Goal: Task Accomplishment & Management: Manage account settings

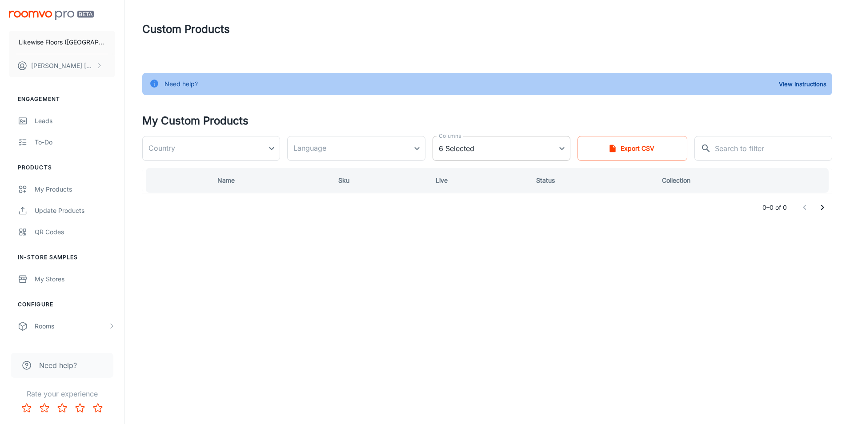
type input "[GEOGRAPHIC_DATA]"
type input "en-za"
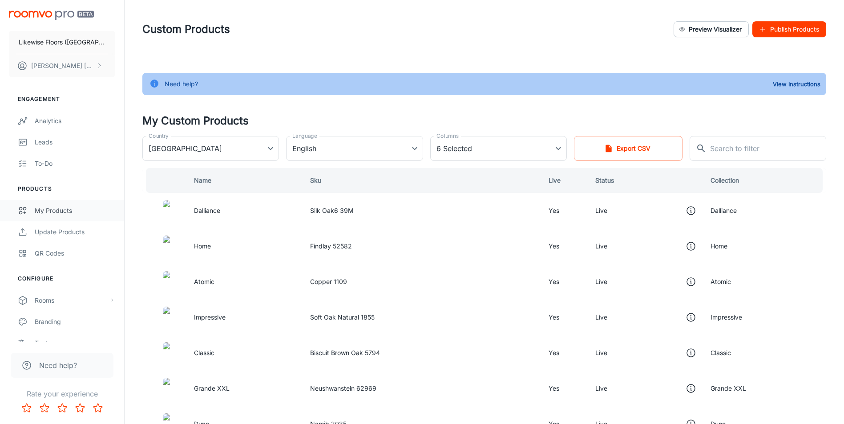
click at [61, 208] on div "My Products" at bounding box center [75, 211] width 80 height 10
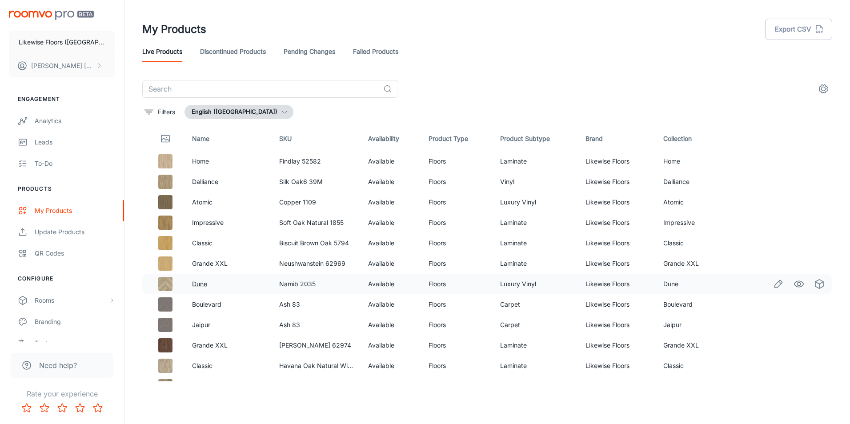
click at [206, 284] on link "Dune" at bounding box center [199, 284] width 15 height 8
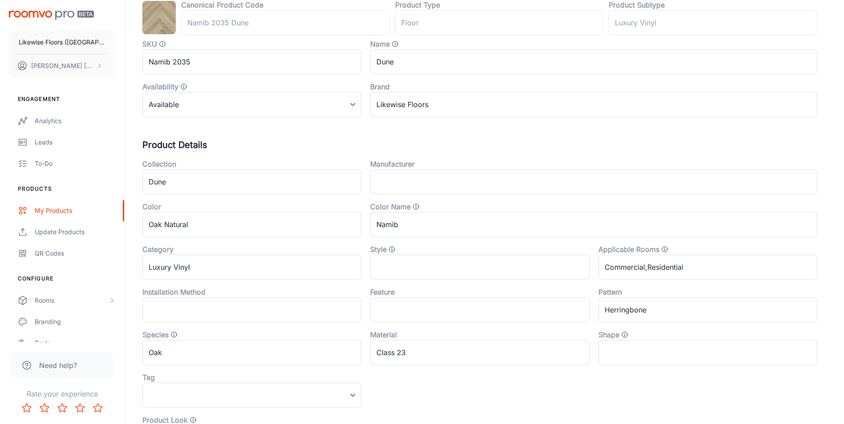
scroll to position [133, 0]
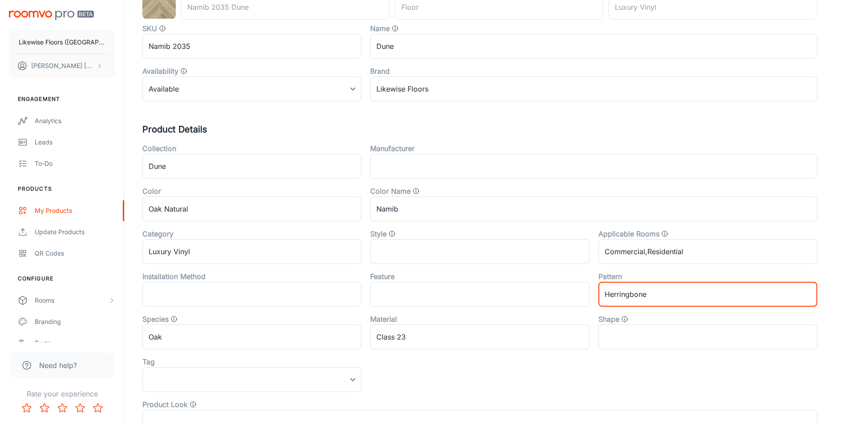
click at [666, 289] on input "Herringbone" at bounding box center [707, 294] width 219 height 25
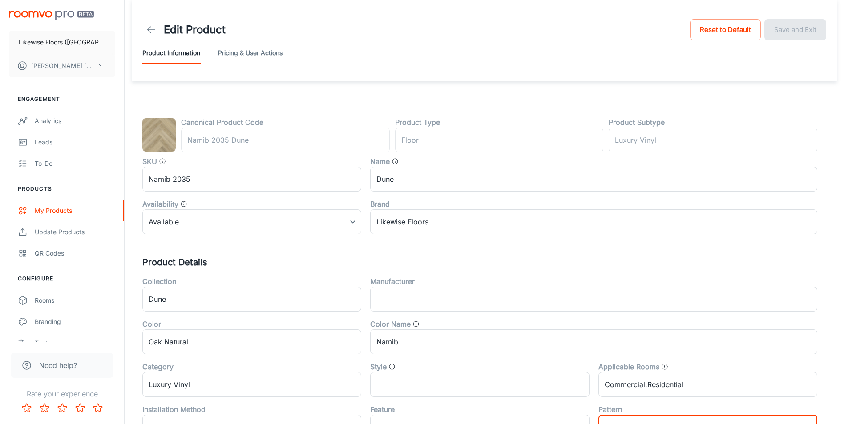
scroll to position [0, 0]
click at [44, 210] on div "My Products" at bounding box center [75, 211] width 80 height 10
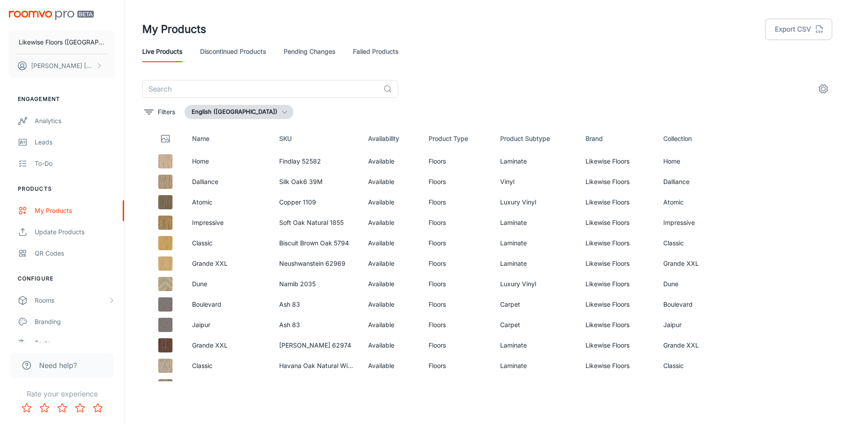
click at [221, 138] on th "Name" at bounding box center [228, 138] width 87 height 25
click at [211, 137] on th "Name" at bounding box center [228, 138] width 87 height 25
click at [147, 113] on icon "filter" at bounding box center [149, 112] width 11 height 11
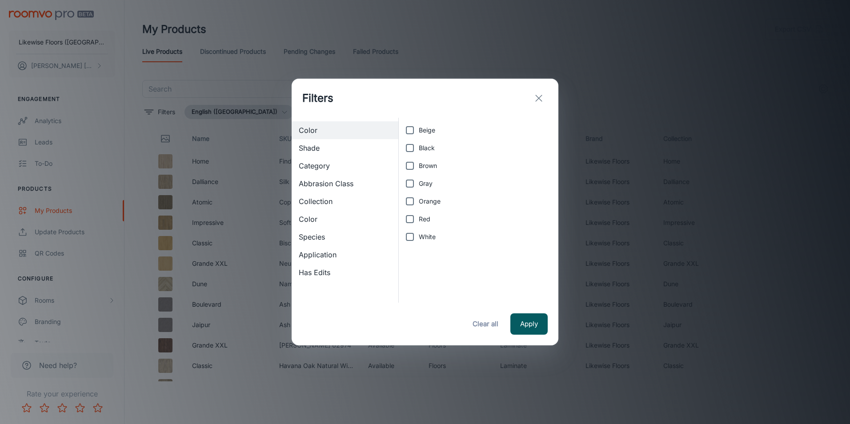
click at [325, 167] on span "Category" at bounding box center [345, 166] width 92 height 11
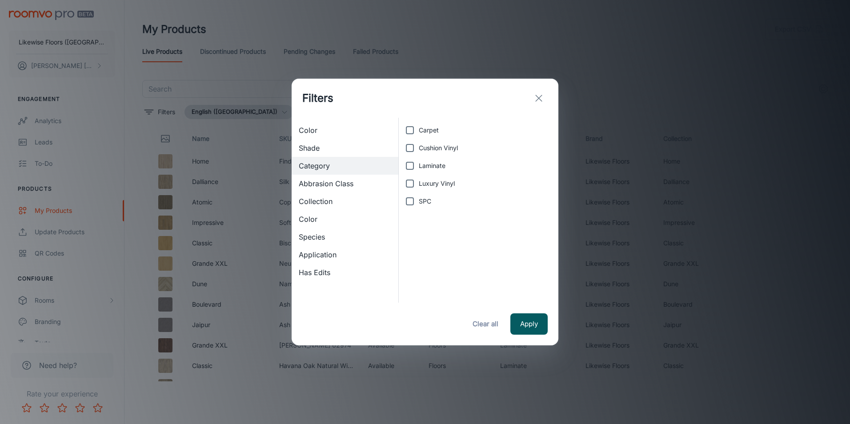
click at [330, 200] on span "Collection" at bounding box center [345, 201] width 92 height 11
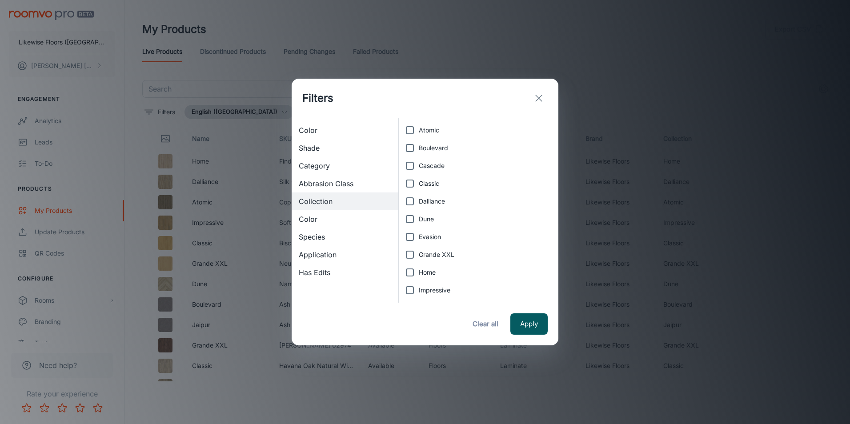
click at [410, 219] on input "Dune" at bounding box center [410, 219] width 18 height 18
checkbox input "true"
click at [528, 325] on button "Apply" at bounding box center [528, 324] width 37 height 21
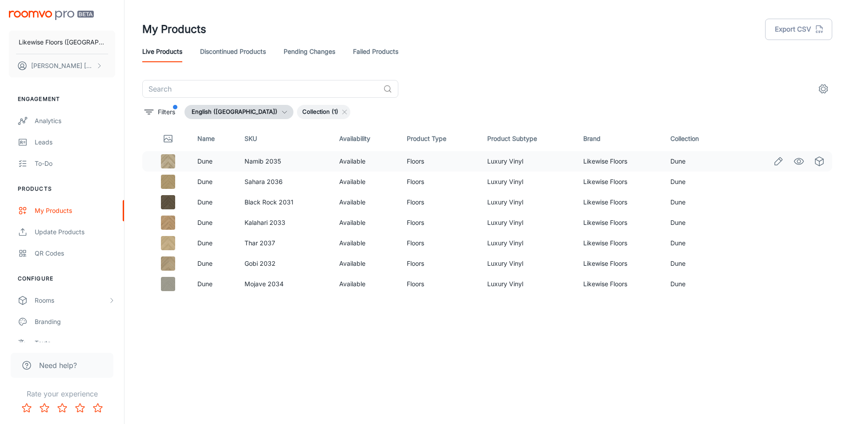
click at [169, 164] on img at bounding box center [168, 161] width 14 height 14
click at [205, 161] on link "Dune" at bounding box center [204, 161] width 15 height 8
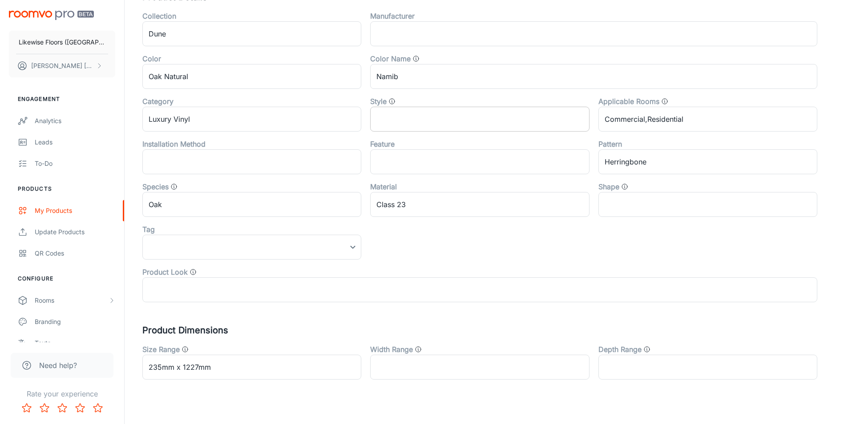
scroll to position [267, 0]
click at [691, 165] on input "Herringbone" at bounding box center [707, 161] width 219 height 25
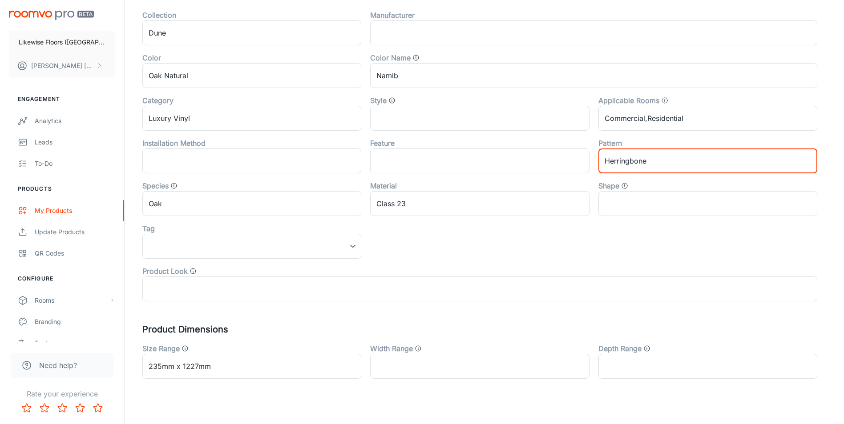
click at [726, 249] on div "Collection Dune ​ Manufacturer ​ Color Oak Natural ​ Color Name Namib ​ Categor…" at bounding box center [474, 152] width 683 height 299
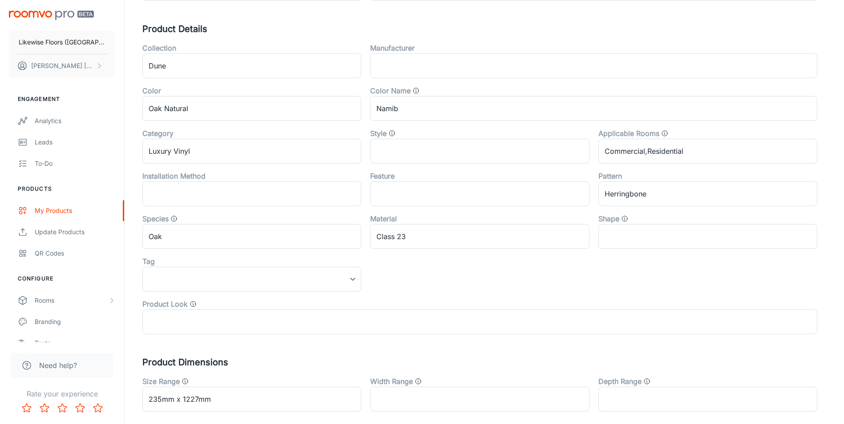
scroll to position [189, 0]
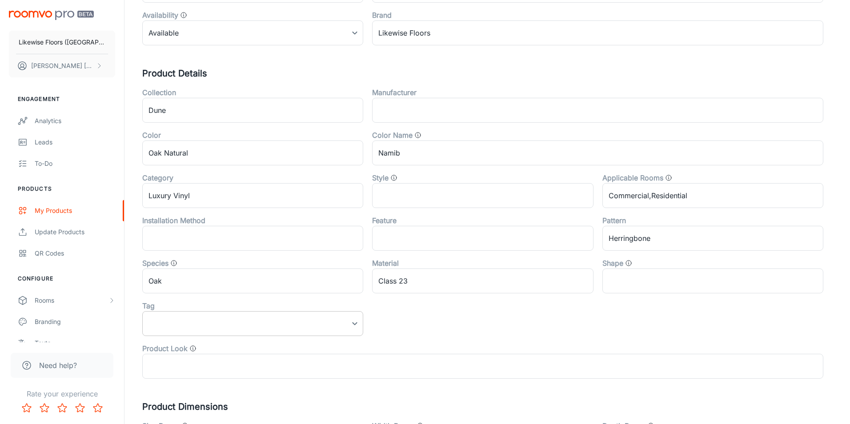
click at [348, 235] on body "Likewise Floors ([GEOGRAPHIC_DATA]) [PERSON_NAME] Engagement Analytics Leads To…" at bounding box center [425, 23] width 850 height 424
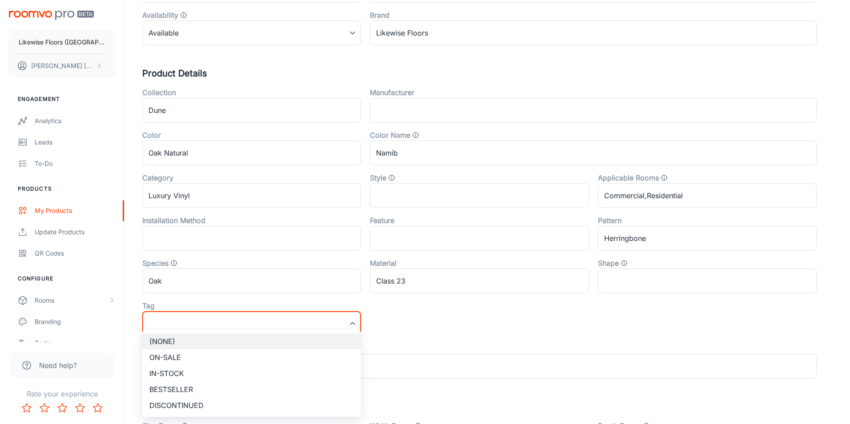
click at [426, 324] on div at bounding box center [425, 212] width 850 height 424
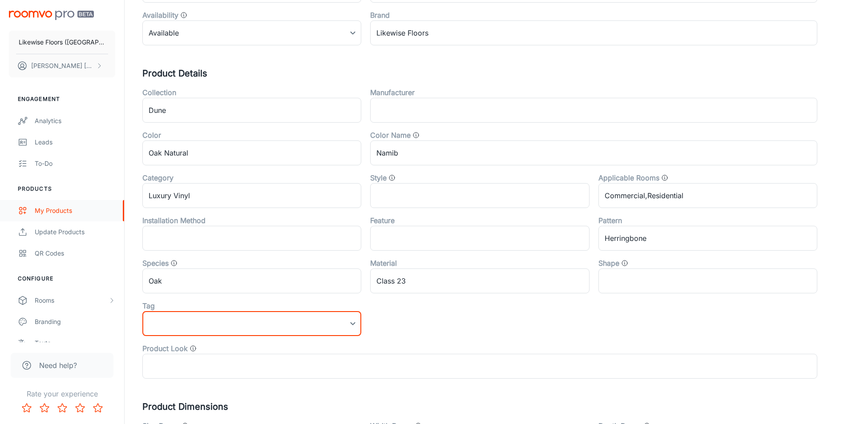
click at [57, 209] on div "My Products" at bounding box center [75, 211] width 80 height 10
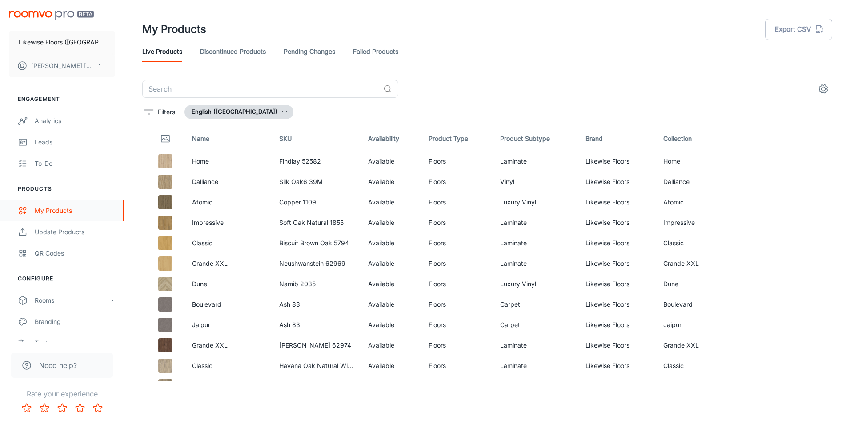
click at [54, 213] on div "My Products" at bounding box center [75, 211] width 80 height 10
click at [203, 161] on link "Home" at bounding box center [200, 161] width 17 height 8
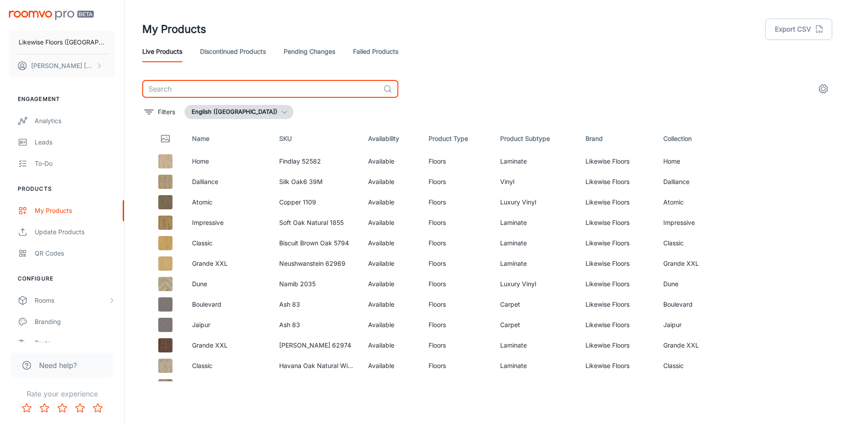
click at [247, 86] on input "text" at bounding box center [260, 89] width 237 height 18
type input "impressive"
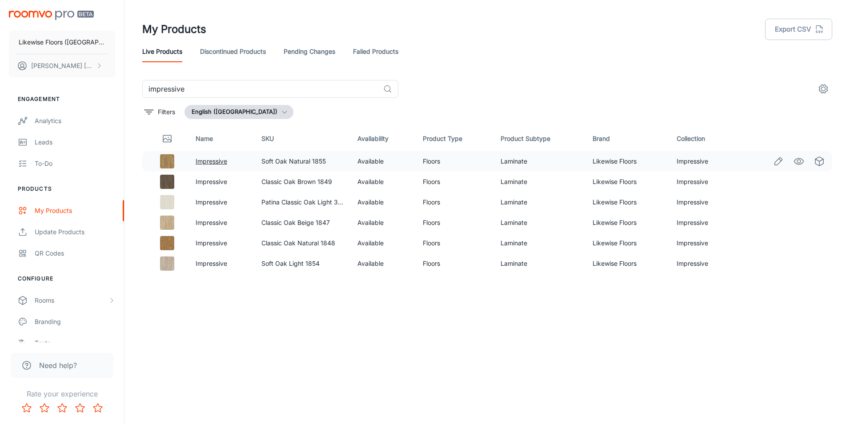
click at [205, 164] on link "Impressive" at bounding box center [212, 161] width 32 height 8
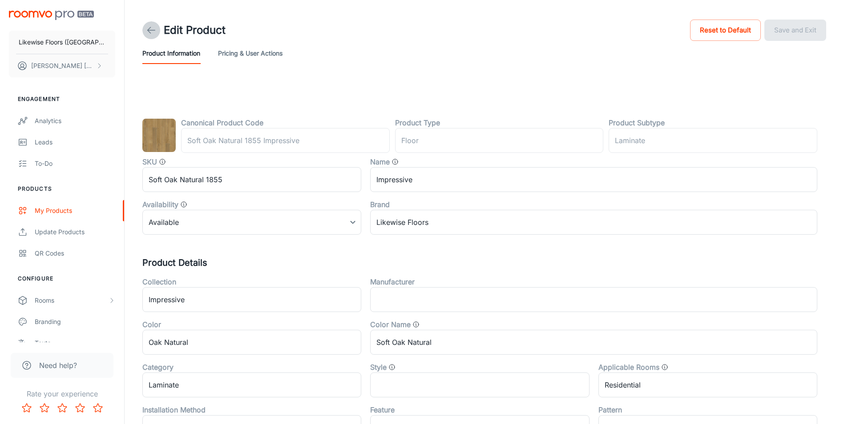
click at [154, 32] on icon at bounding box center [151, 30] width 11 height 11
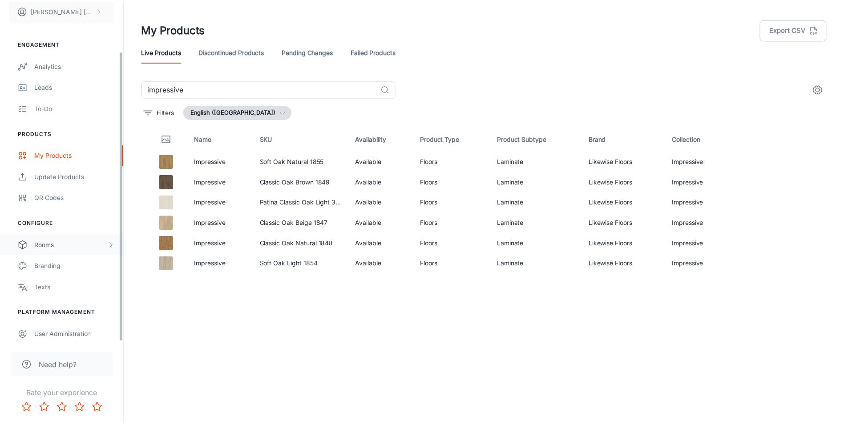
scroll to position [59, 0]
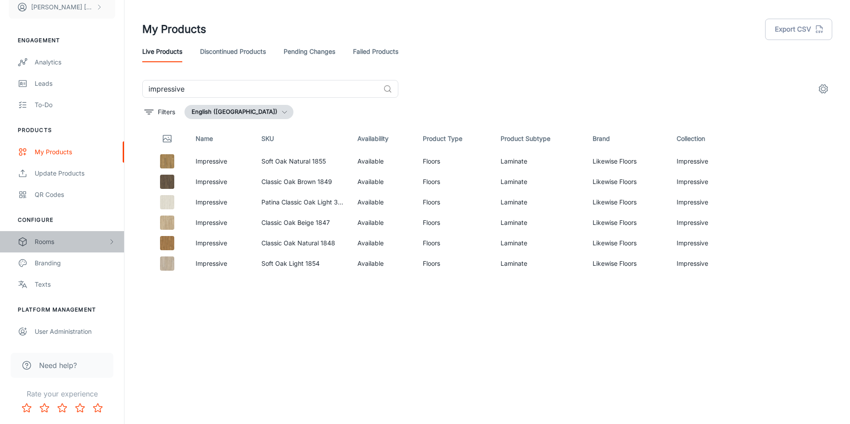
click at [57, 243] on div "Rooms" at bounding box center [71, 242] width 73 height 10
click at [57, 262] on div "My Rooms" at bounding box center [75, 263] width 80 height 10
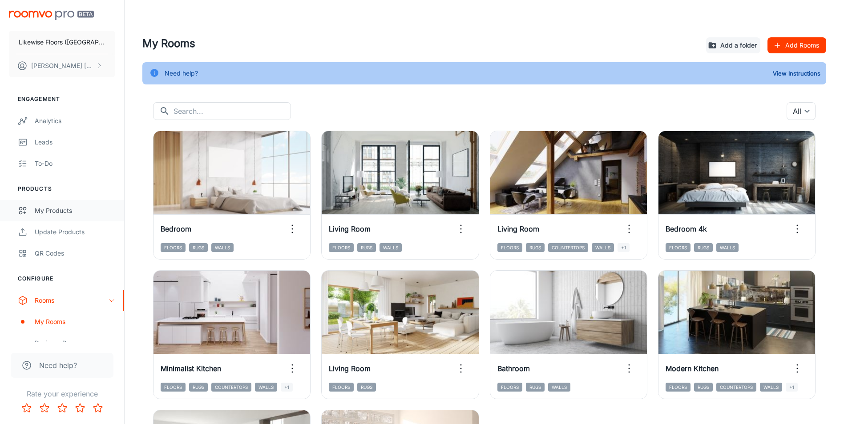
click at [43, 213] on div "My Products" at bounding box center [75, 211] width 80 height 10
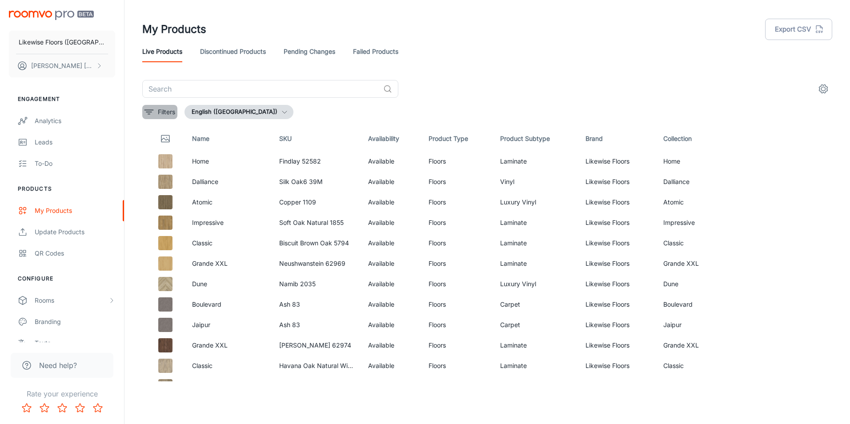
click at [147, 110] on line "filter" at bounding box center [149, 110] width 9 height 0
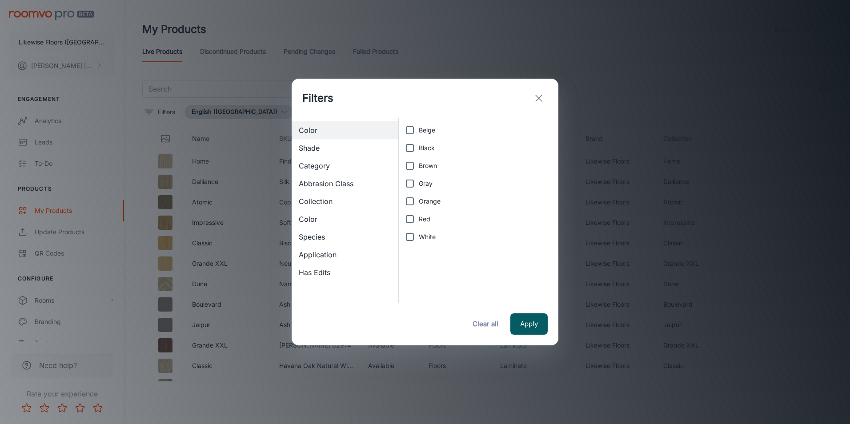
click at [322, 197] on span "Collection" at bounding box center [345, 201] width 92 height 11
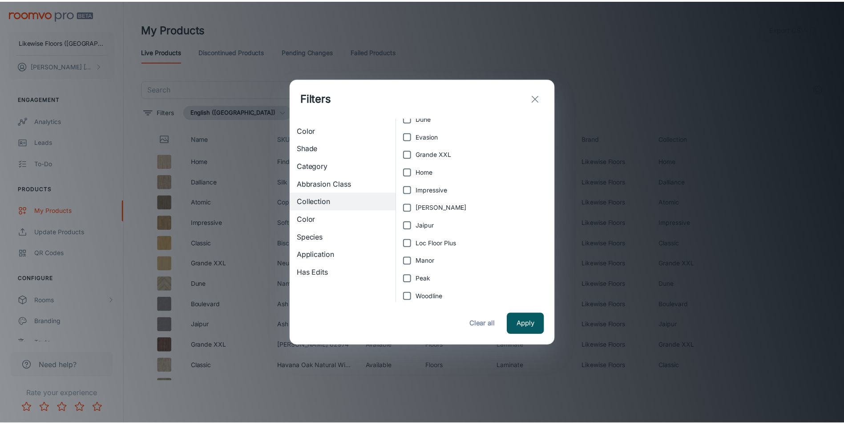
scroll to position [107, 0]
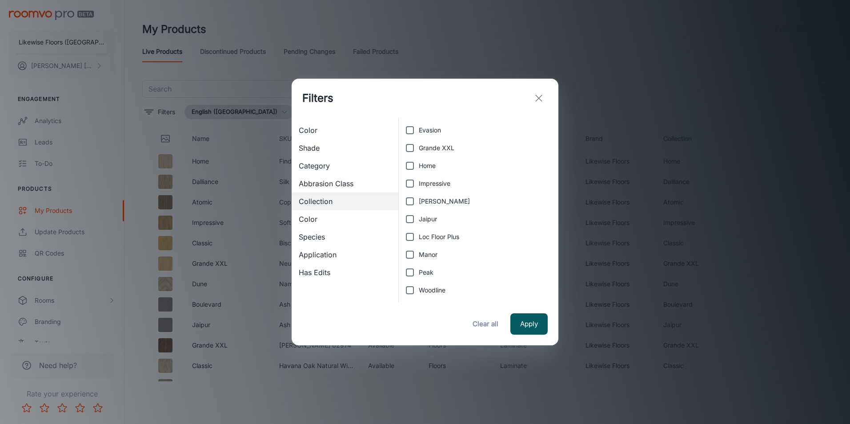
click at [414, 289] on input "Woodline" at bounding box center [410, 290] width 18 height 18
checkbox input "true"
click at [519, 323] on button "Apply" at bounding box center [528, 324] width 37 height 21
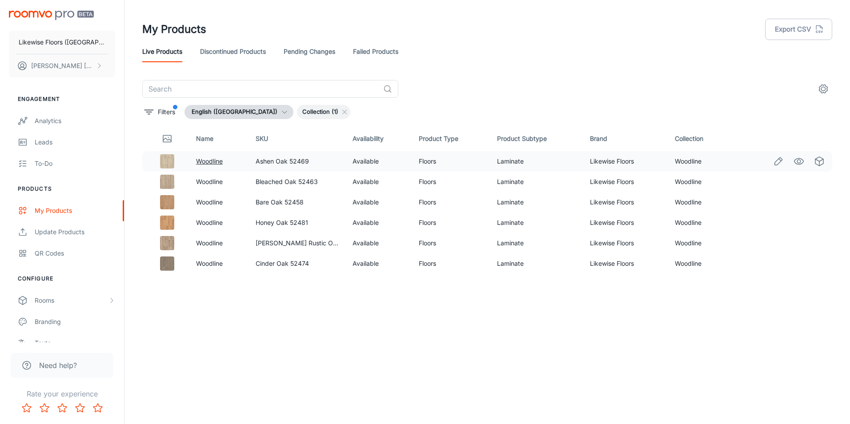
click at [210, 158] on link "Woodline" at bounding box center [209, 161] width 27 height 8
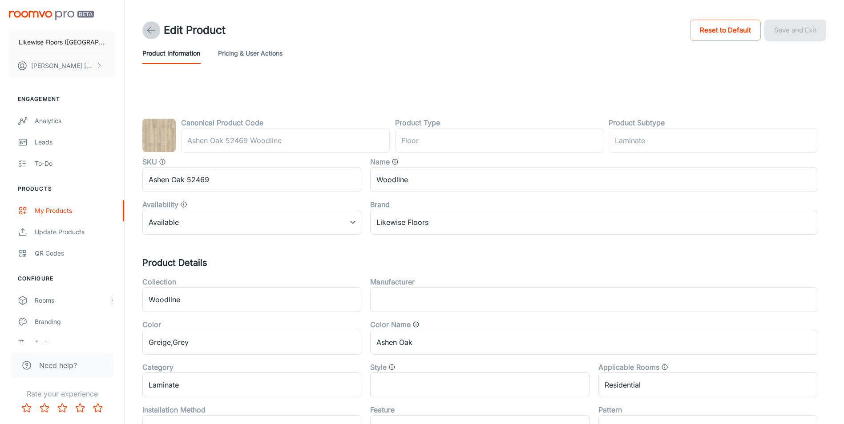
click at [153, 30] on line at bounding box center [152, 30] width 8 height 0
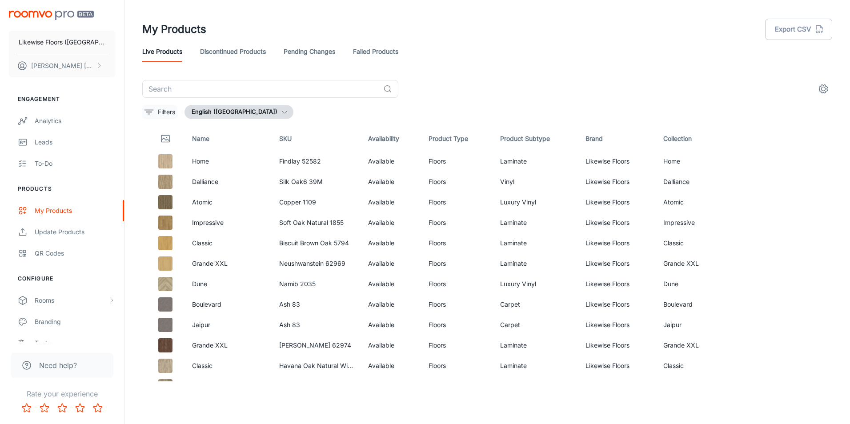
click at [149, 111] on icon "filter" at bounding box center [149, 112] width 11 height 11
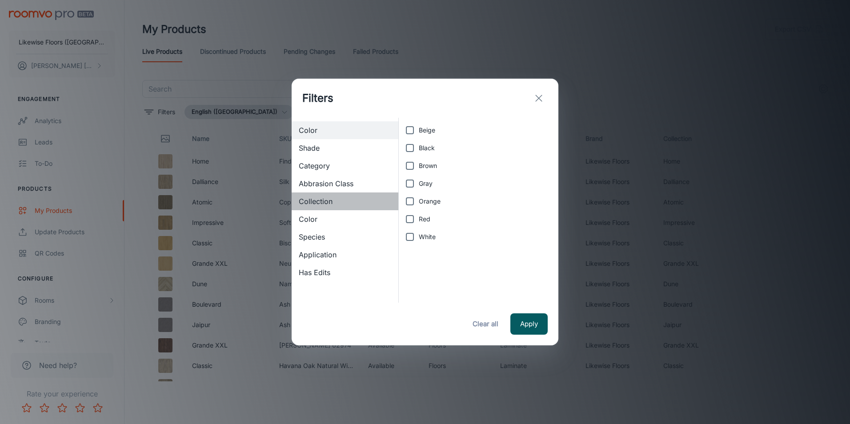
click at [325, 205] on span "Collection" at bounding box center [345, 201] width 92 height 11
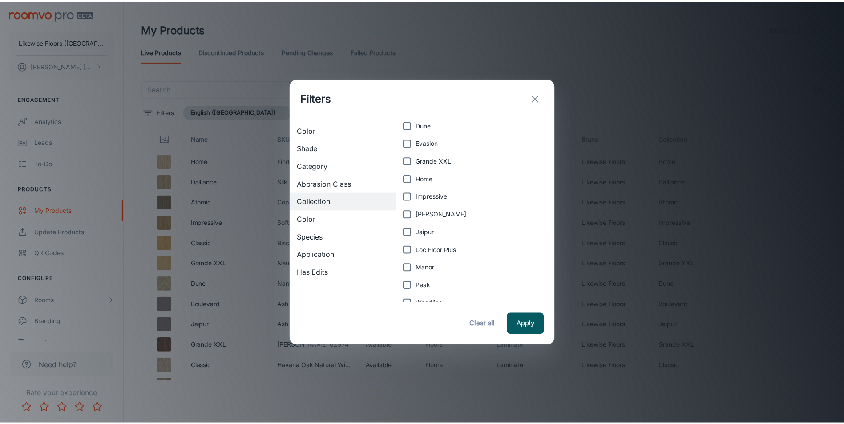
scroll to position [107, 0]
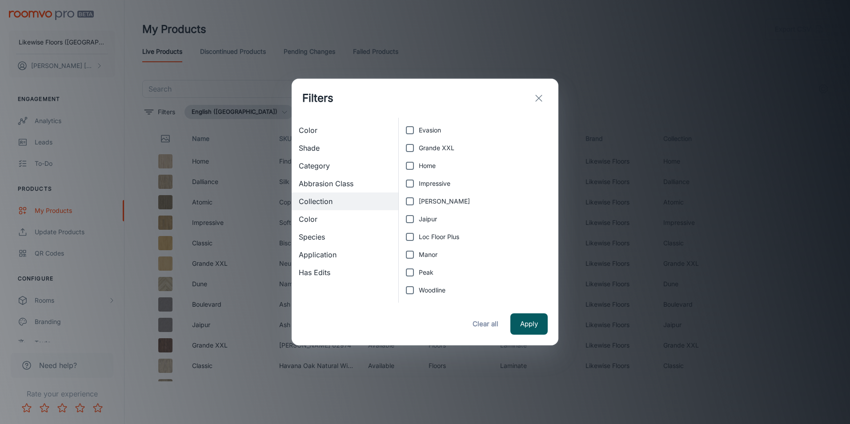
click at [410, 253] on input "Manor" at bounding box center [410, 255] width 18 height 18
checkbox input "true"
click at [525, 324] on button "Apply" at bounding box center [528, 324] width 37 height 21
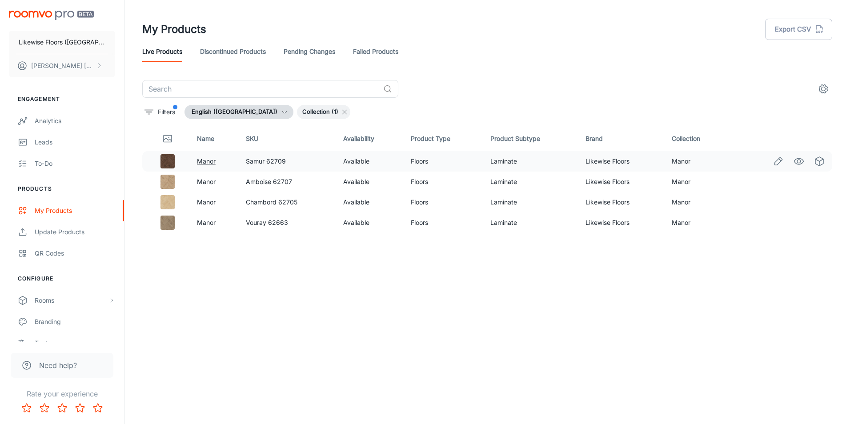
click at [208, 160] on link "Manor" at bounding box center [206, 161] width 19 height 8
